Goal: Information Seeking & Learning: Find specific fact

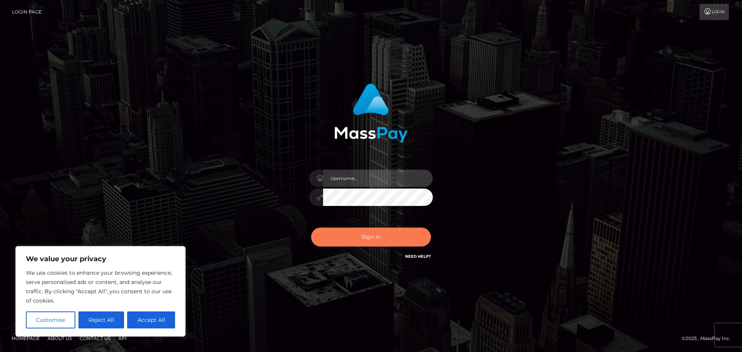
type input "Jennifer"
click at [368, 233] on button "Sign in" at bounding box center [371, 237] width 120 height 19
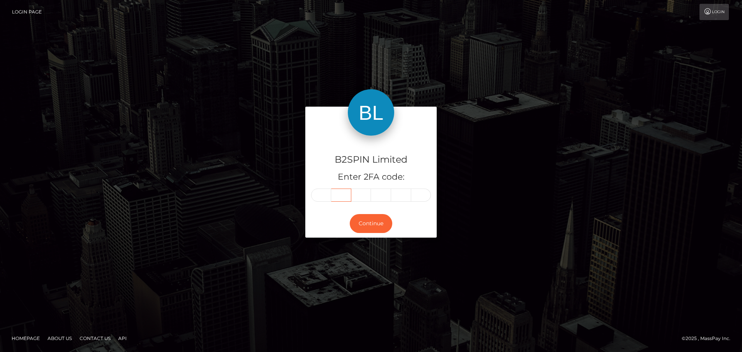
click at [332, 195] on input "text" at bounding box center [341, 194] width 20 height 13
click at [324, 195] on input "text" at bounding box center [321, 194] width 20 height 13
type input "9"
type input "3"
type input "6"
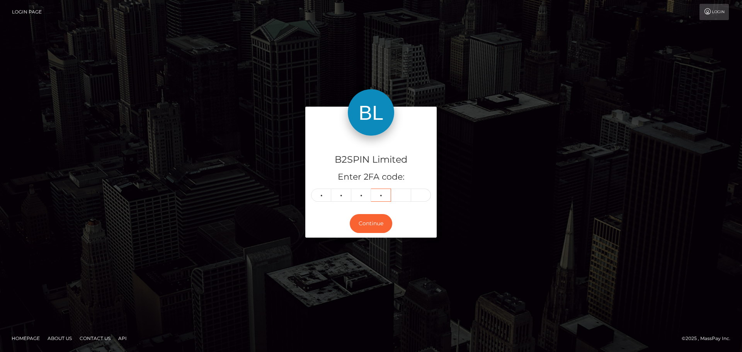
type input "7"
type input "6"
type input "1"
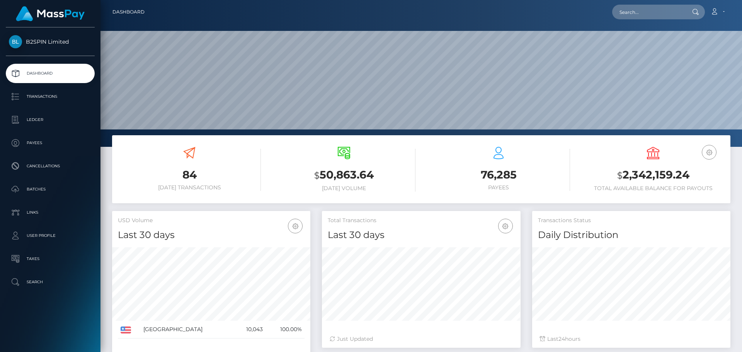
scroll to position [137, 199]
click at [657, 15] on input "text" at bounding box center [648, 12] width 73 height 15
paste input "3220551"
click at [639, 8] on input "3220551" at bounding box center [648, 12] width 73 height 15
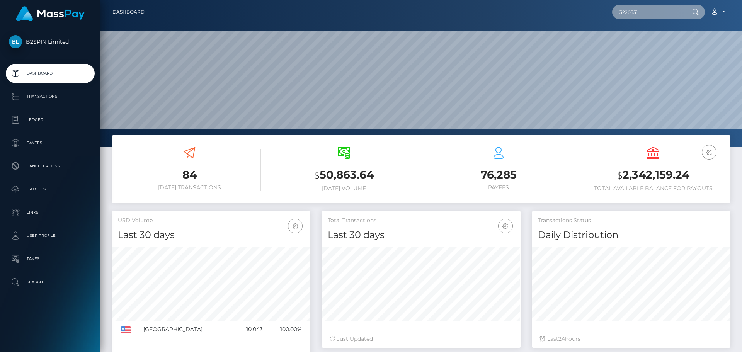
paste input "09036"
click at [626, 6] on input "3209036" at bounding box center [648, 12] width 73 height 15
paste input "11518"
click at [659, 6] on input "3211518" at bounding box center [648, 12] width 73 height 15
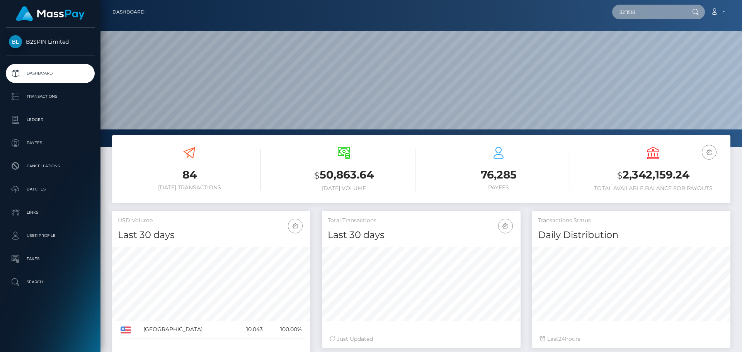
click at [659, 6] on input "3211518" at bounding box center [648, 12] width 73 height 15
paste input "236"
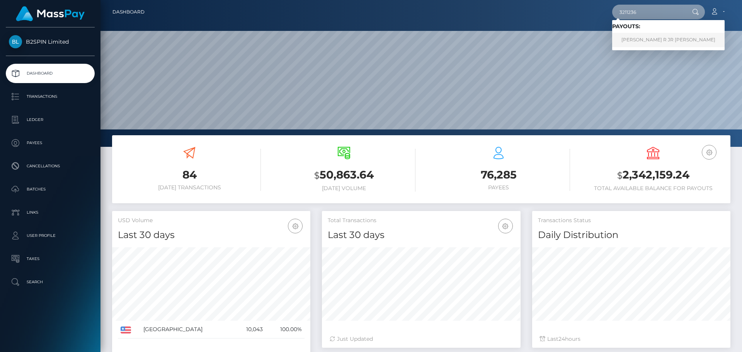
type input "3211236"
click at [641, 44] on link "GEORGE R JR CARR" at bounding box center [668, 40] width 112 height 14
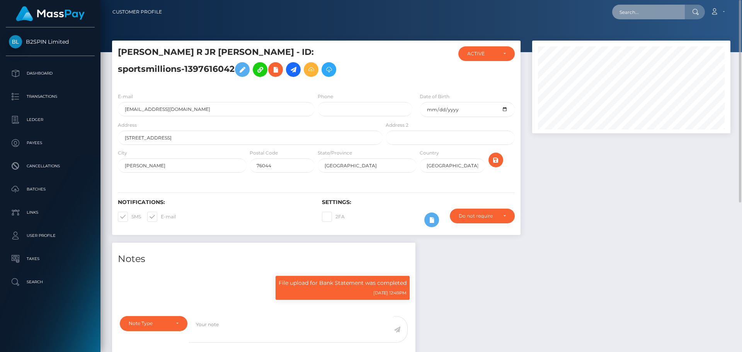
click at [642, 17] on input "text" at bounding box center [648, 12] width 73 height 15
paste input "3210947"
click at [610, 11] on div "3210947 Loading... Loading... Account Edit Profile Logout" at bounding box center [449, 12] width 562 height 16
click at [624, 9] on input "3210947" at bounding box center [648, 12] width 73 height 15
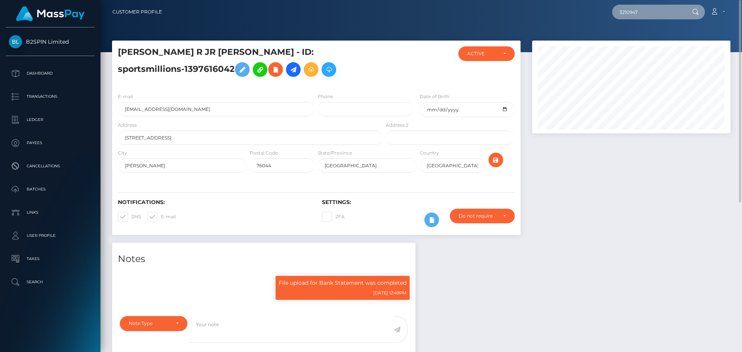
paste input "85"
click at [633, 10] on input "3210857" at bounding box center [648, 12] width 73 height 15
paste input "09613"
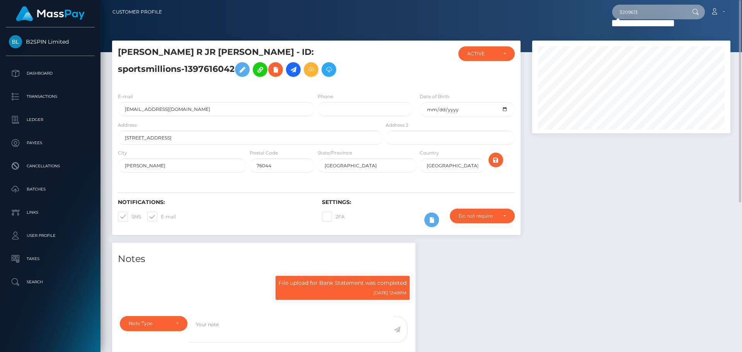
click at [657, 18] on input "3209613" at bounding box center [648, 12] width 73 height 15
paste input "036"
type input "3209036"
click at [605, 184] on div at bounding box center [631, 142] width 210 height 202
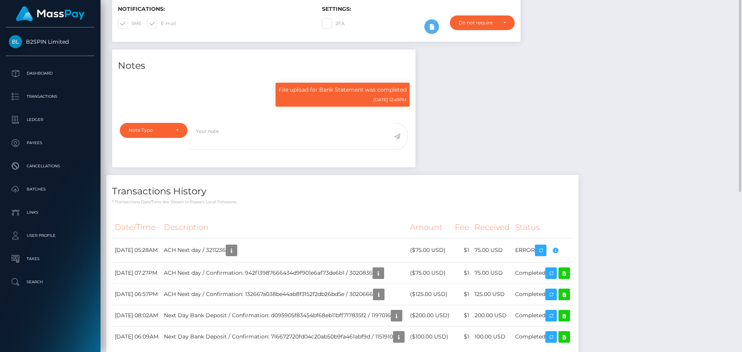
scroll to position [0, 0]
